Goal: Transaction & Acquisition: Purchase product/service

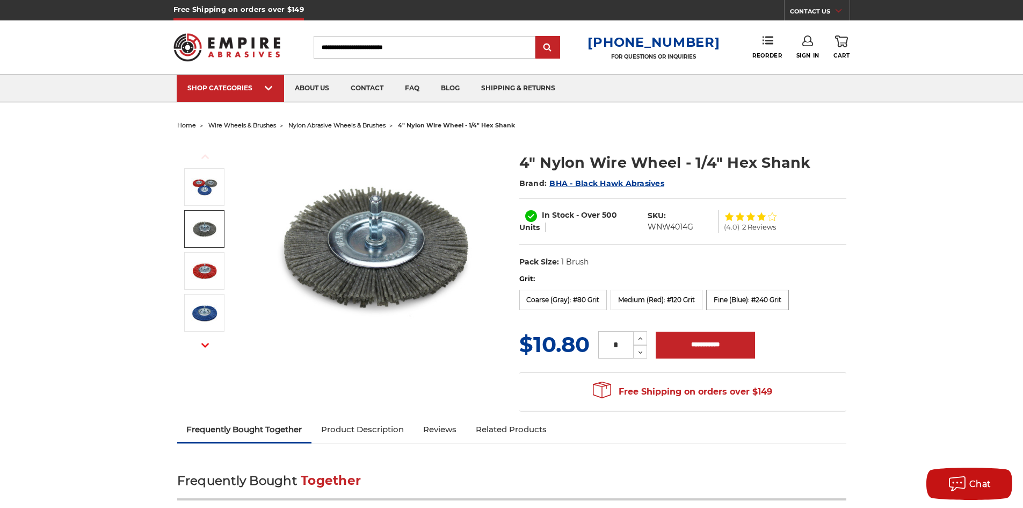
click at [755, 305] on label "Fine (Blue): #240 Grit" at bounding box center [747, 299] width 83 height 20
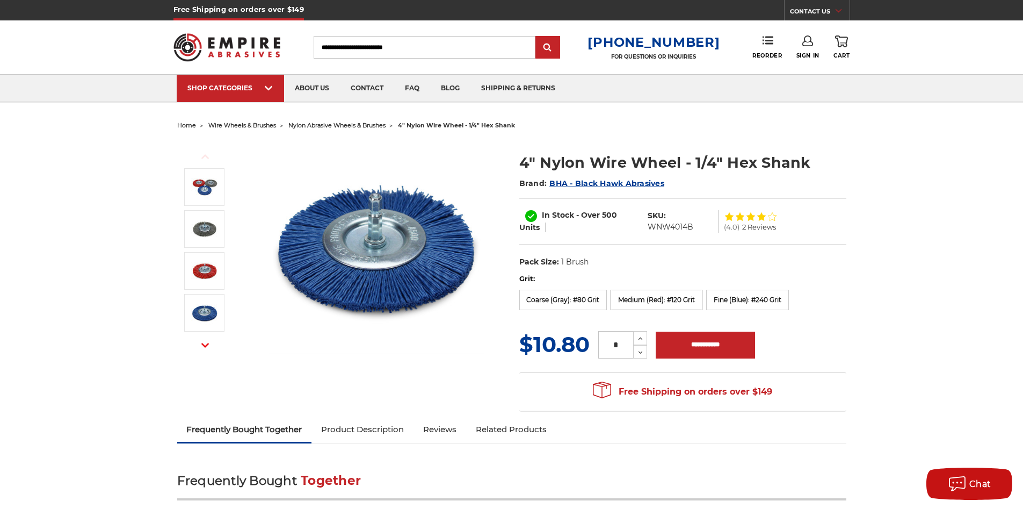
click at [659, 294] on label "Medium (Red): #120 Grit" at bounding box center [657, 299] width 92 height 20
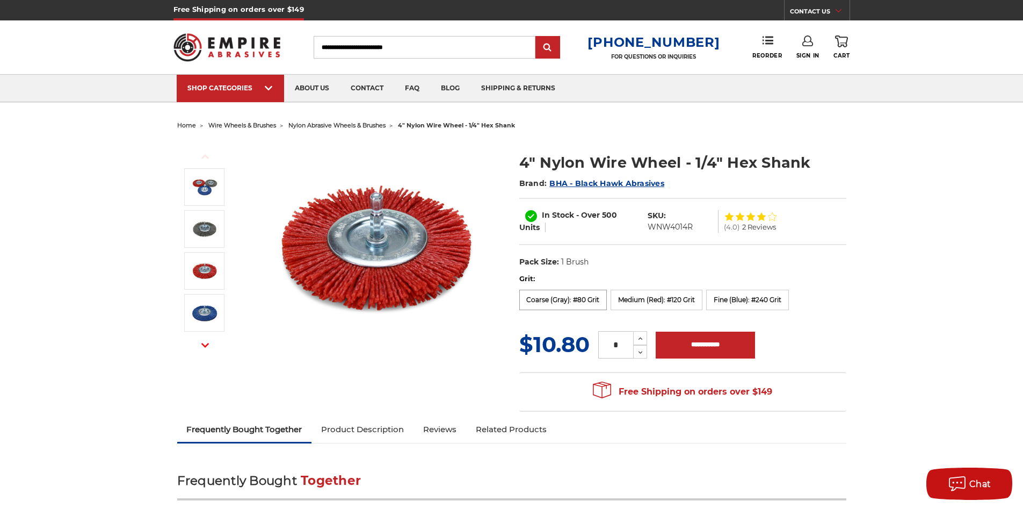
click at [546, 297] on label "Coarse (Gray): #80 Grit" at bounding box center [563, 299] width 88 height 20
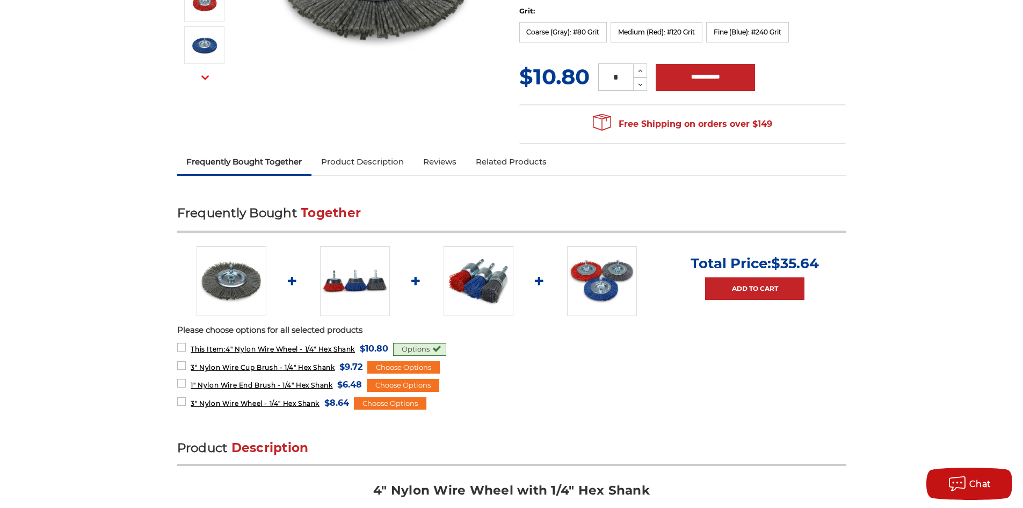
scroll to position [269, 0]
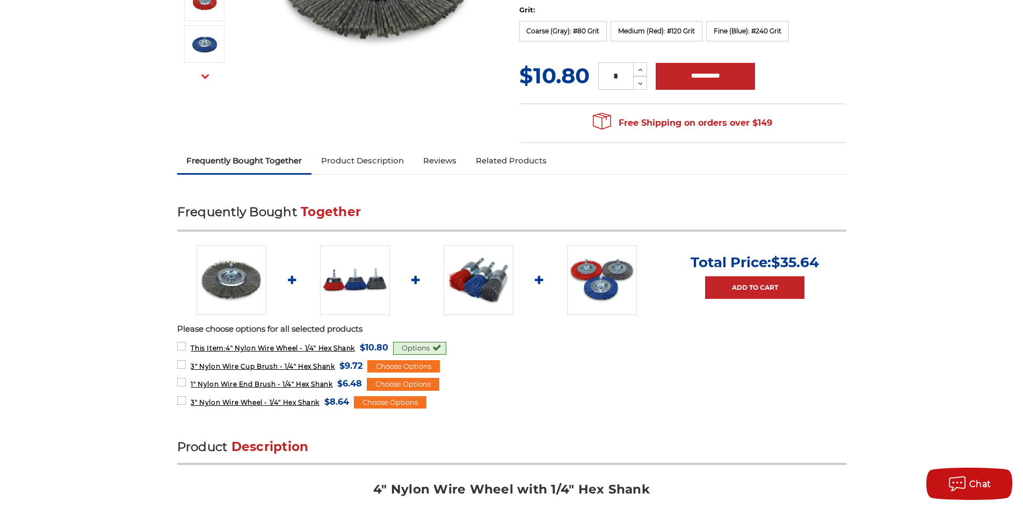
click at [607, 286] on img at bounding box center [602, 280] width 70 height 70
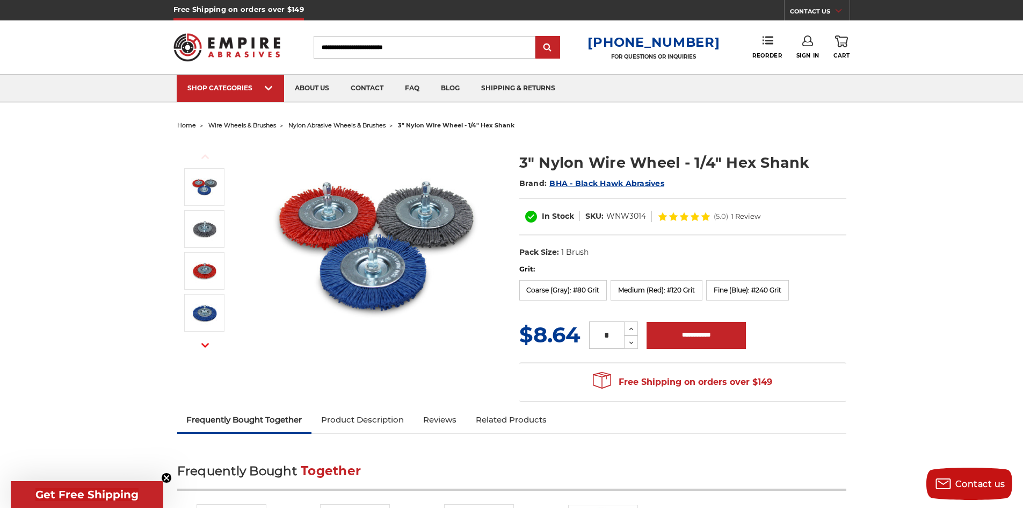
click at [371, 123] on span "nylon abrasive wheels & brushes" at bounding box center [336, 125] width 97 height 8
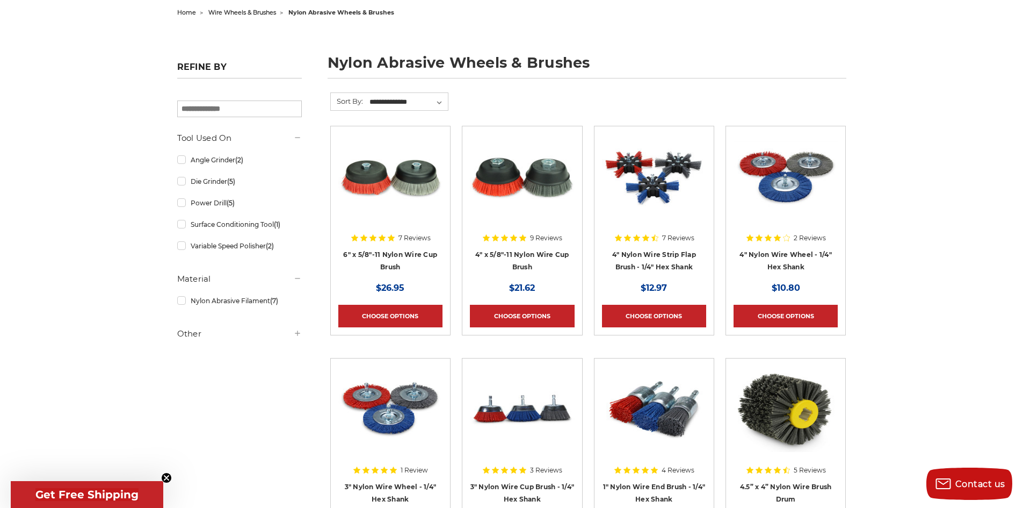
scroll to position [107, 0]
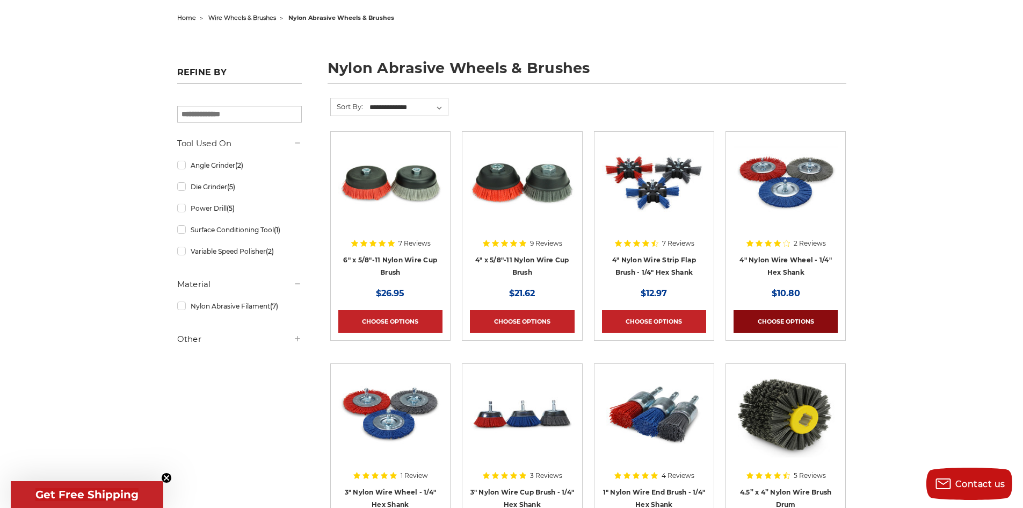
click at [802, 320] on link "Choose Options" at bounding box center [786, 321] width 104 height 23
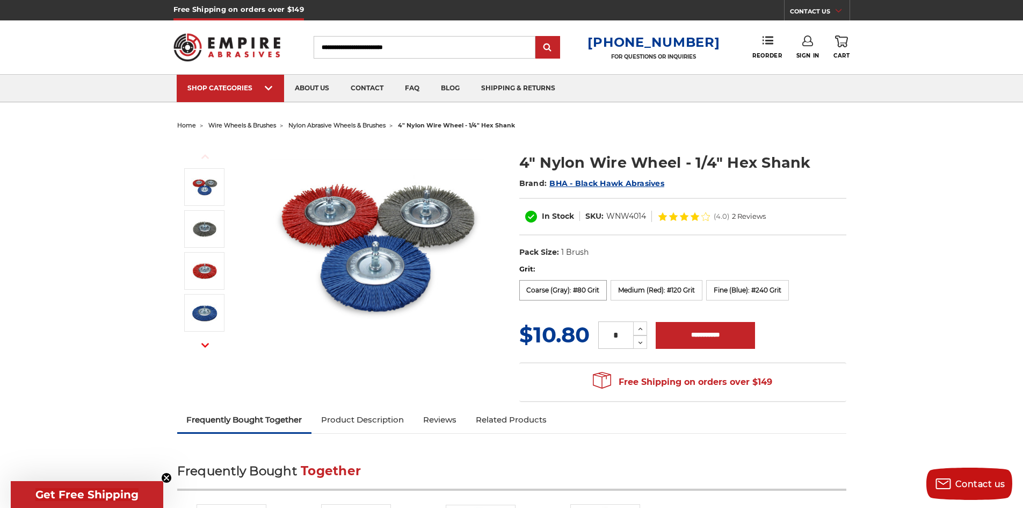
click at [554, 289] on label "Coarse (Gray): #80 Grit" at bounding box center [563, 290] width 88 height 20
